Goal: Task Accomplishment & Management: Use online tool/utility

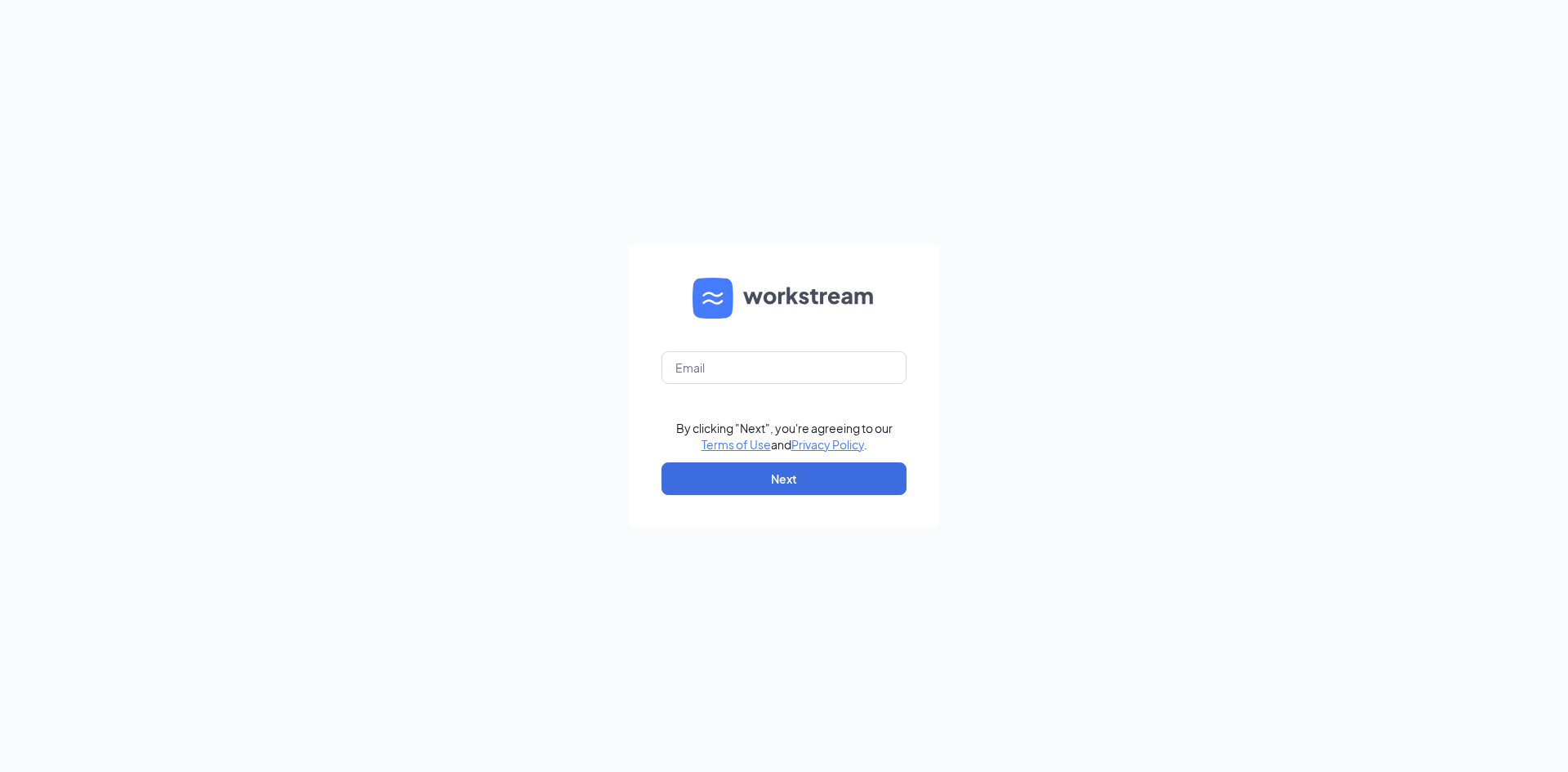
click at [851, 384] on form "By clicking "Next", you're agreeing to our Terms of Use and Privacy Policy . Ne…" at bounding box center [784, 386] width 310 height 283
click at [851, 375] on input "text" at bounding box center [784, 368] width 245 height 33
type input "[EMAIL_ADDRESS][DOMAIN_NAME]"
click at [868, 484] on button "Next" at bounding box center [784, 479] width 245 height 33
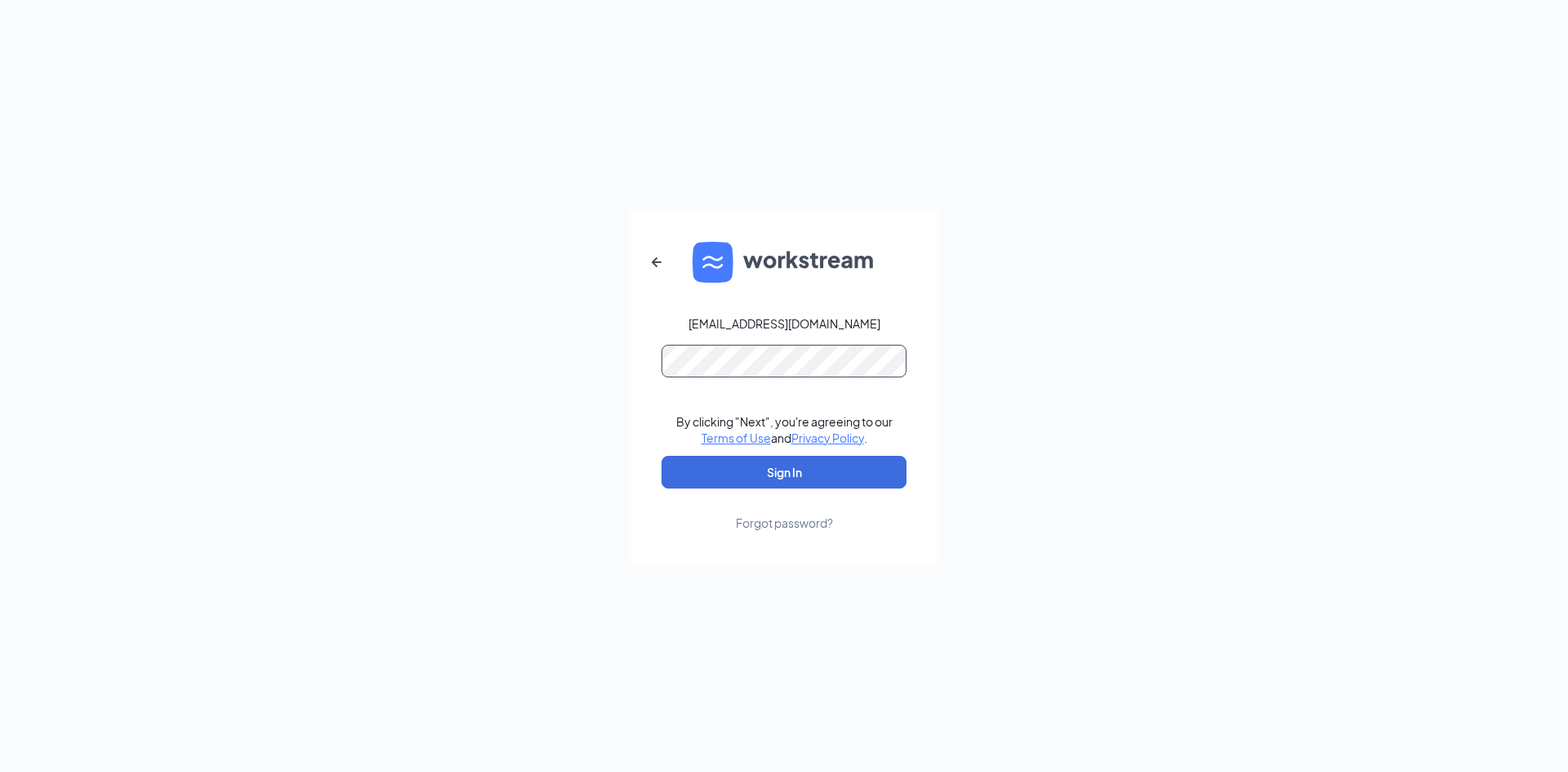
click at [662, 456] on button "Sign In" at bounding box center [784, 473] width 245 height 33
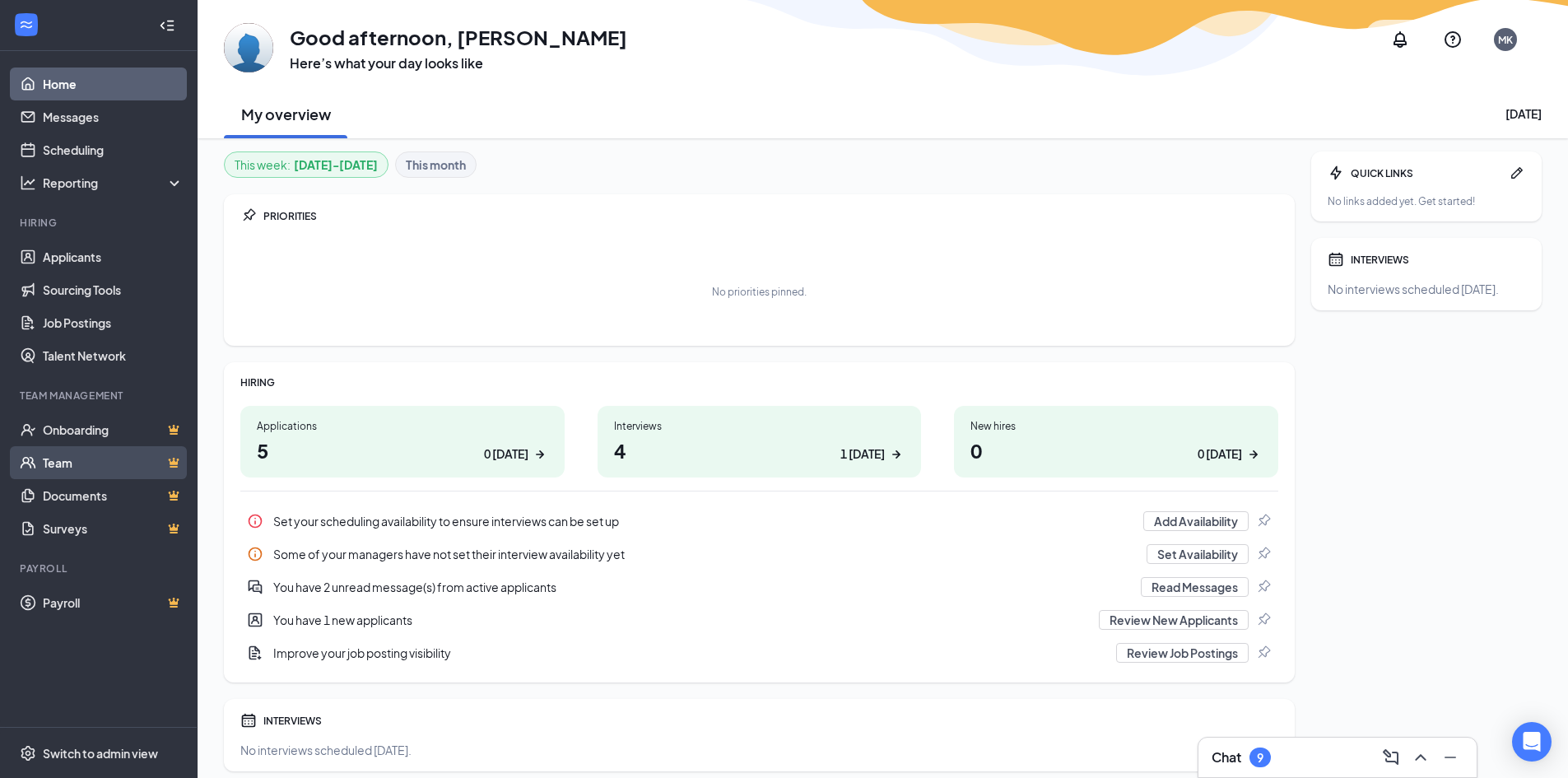
click at [112, 469] on link "Team" at bounding box center [113, 463] width 141 height 33
click at [107, 464] on link "Team" at bounding box center [113, 463] width 141 height 33
